Goal: Task Accomplishment & Management: Manage account settings

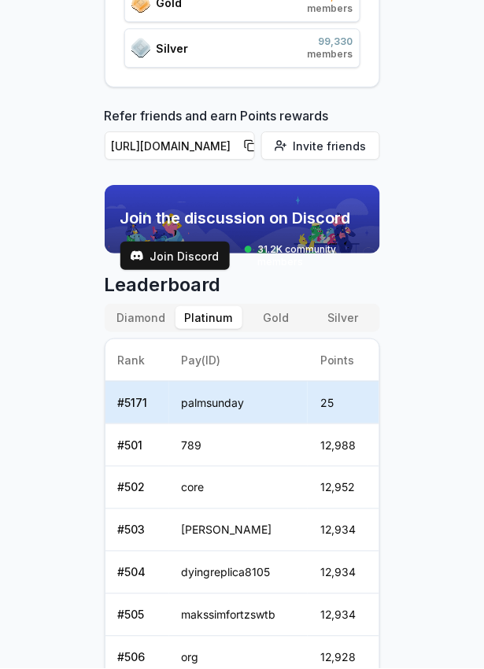
scroll to position [526, 0]
click at [195, 255] on span "Join Discord" at bounding box center [184, 256] width 69 height 17
click at [198, 259] on span "Join Discord" at bounding box center [184, 256] width 69 height 17
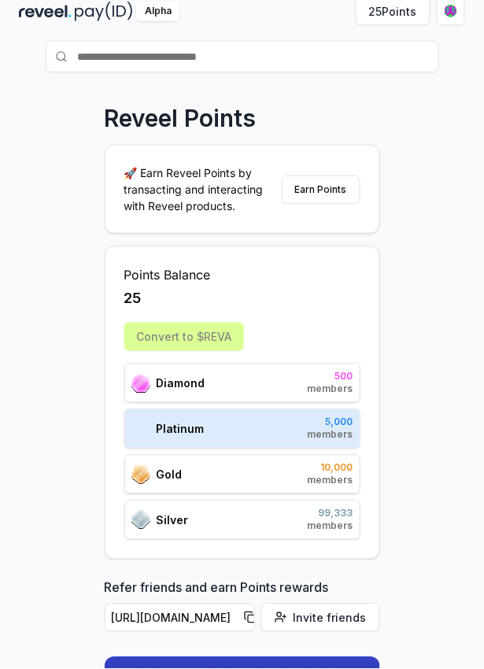
scroll to position [0, 0]
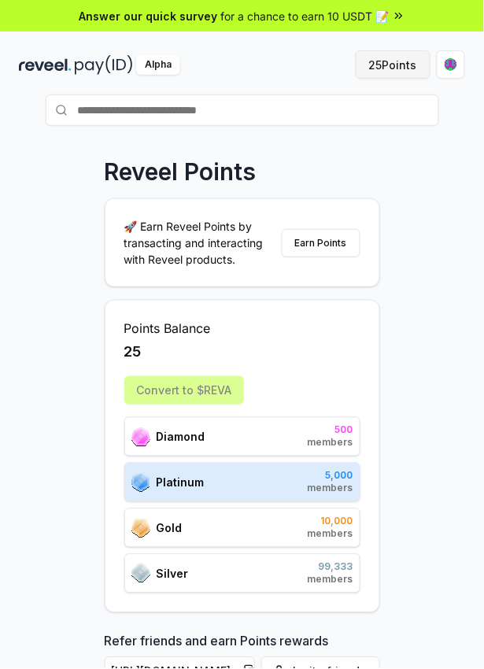
click at [396, 65] on button "25 Points" at bounding box center [393, 64] width 75 height 28
click at [457, 66] on html "Answer our quick survey for a chance to earn 10 USDT 📝 Alpha 25 Points Reveel P…" at bounding box center [242, 334] width 484 height 669
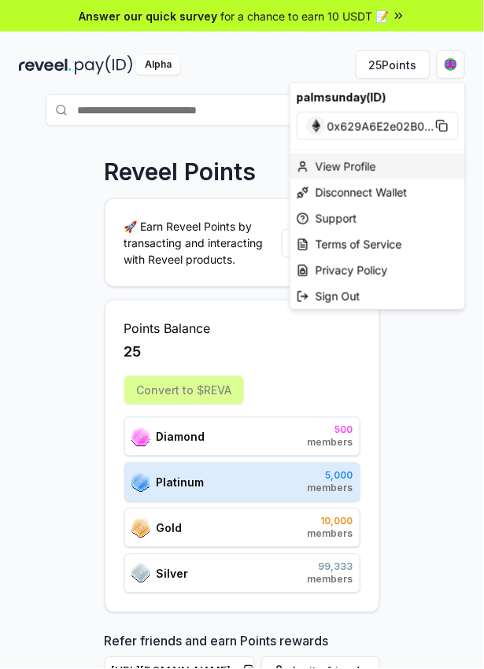
click at [372, 168] on div "View Profile" at bounding box center [377, 167] width 175 height 26
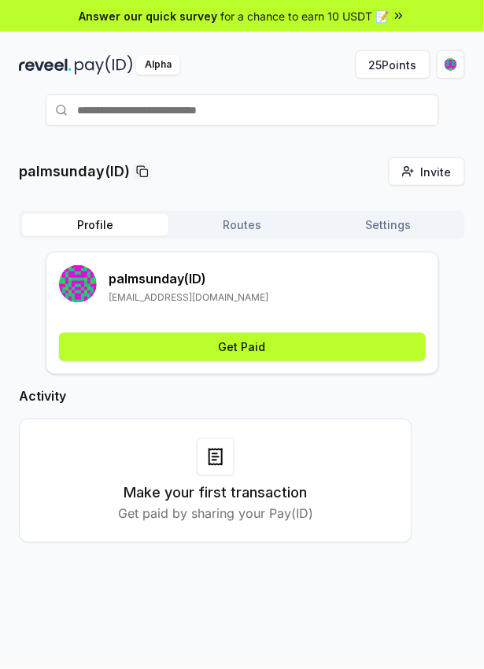
click at [265, 226] on button "Routes" at bounding box center [241, 225] width 146 height 22
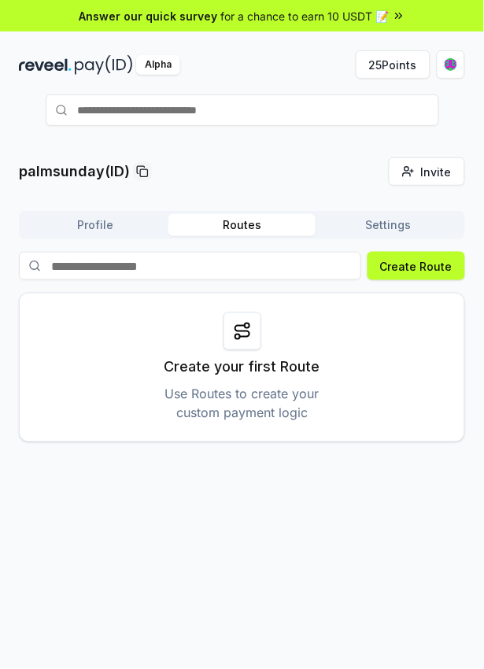
click at [409, 228] on button "Settings" at bounding box center [389, 225] width 146 height 22
